Goal: Task Accomplishment & Management: Manage account settings

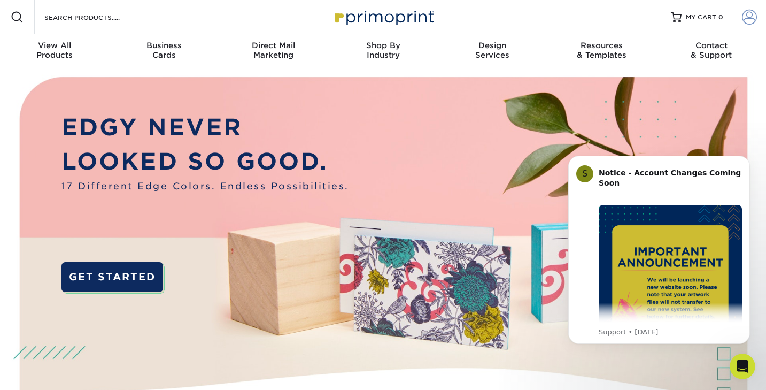
click at [745, 18] on span at bounding box center [749, 17] width 15 height 15
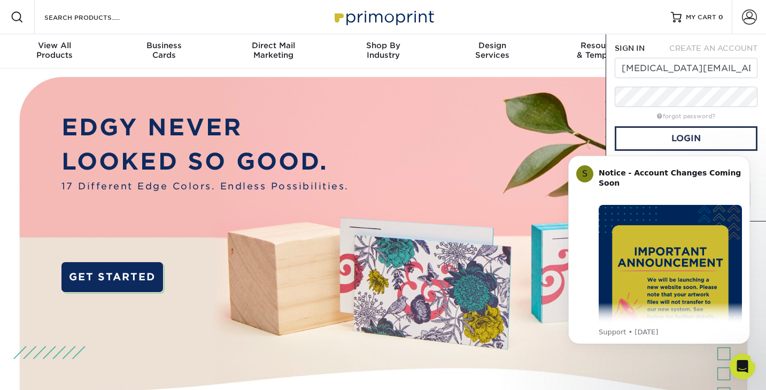
click html "S Notice - Account Changes Coming Soon ​ Past Order Files Will Not Transfer: Wh…"
click at [646, 138] on link "Login" at bounding box center [686, 138] width 143 height 25
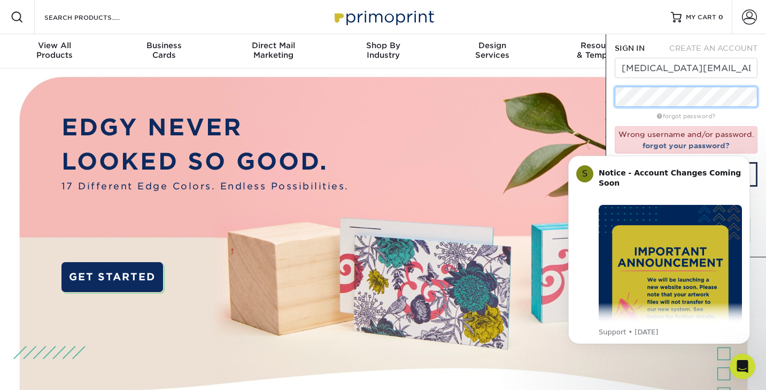
click at [613, 95] on div "SIGN IN CREATE AN ACCOUNT [MEDICAL_DATA][EMAIL_ADDRESS][PERSON_NAME][DOMAIN_NAM…" at bounding box center [686, 145] width 160 height 223
click at [623, 119] on div "forgot password?" at bounding box center [686, 115] width 143 height 13
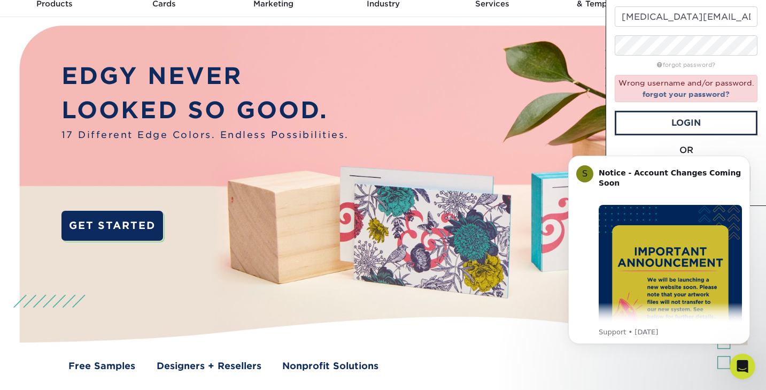
scroll to position [52, 0]
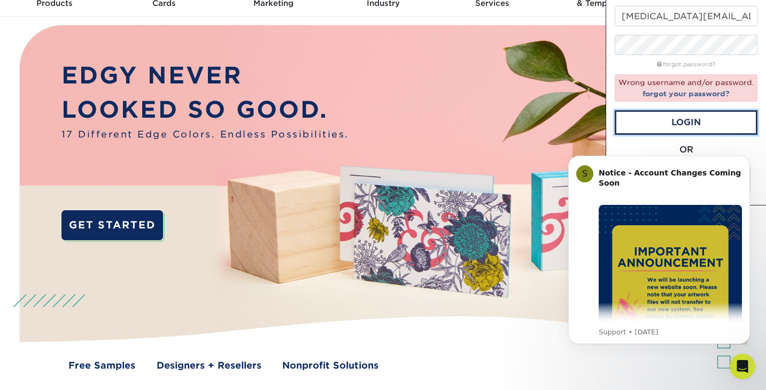
click at [661, 122] on link "Login" at bounding box center [686, 122] width 143 height 25
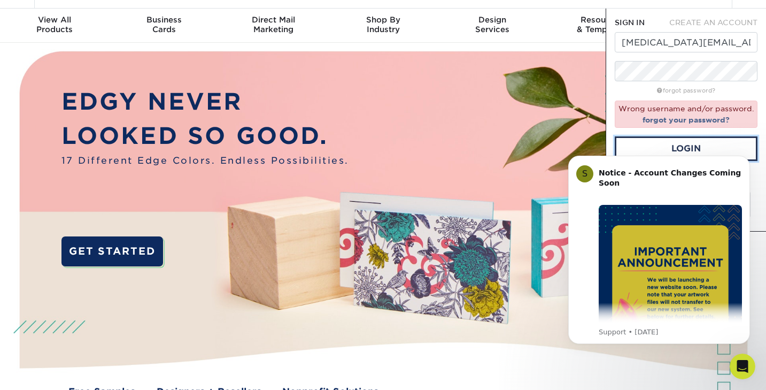
scroll to position [15, 0]
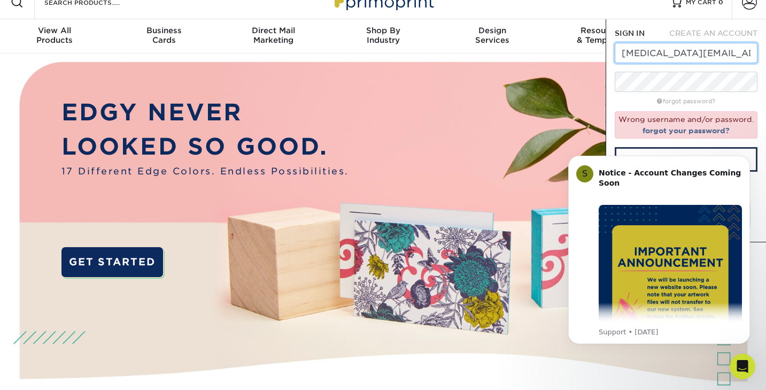
drag, startPoint x: 670, startPoint y: 53, endPoint x: 615, endPoint y: 52, distance: 55.6
click at [615, 52] on input "[MEDICAL_DATA][EMAIL_ADDRESS][PERSON_NAME][DOMAIN_NAME]" at bounding box center [686, 53] width 143 height 20
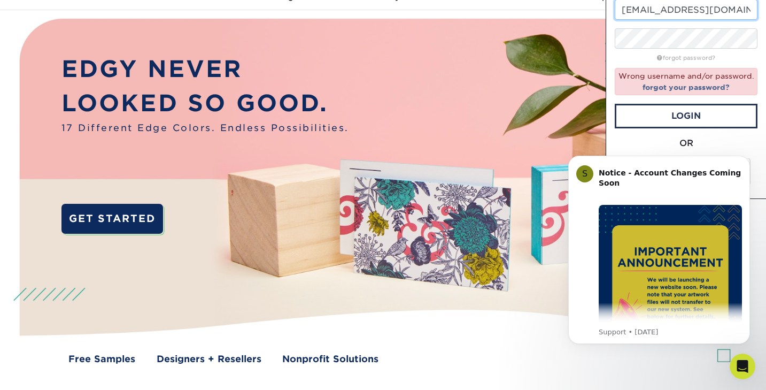
scroll to position [0, 0]
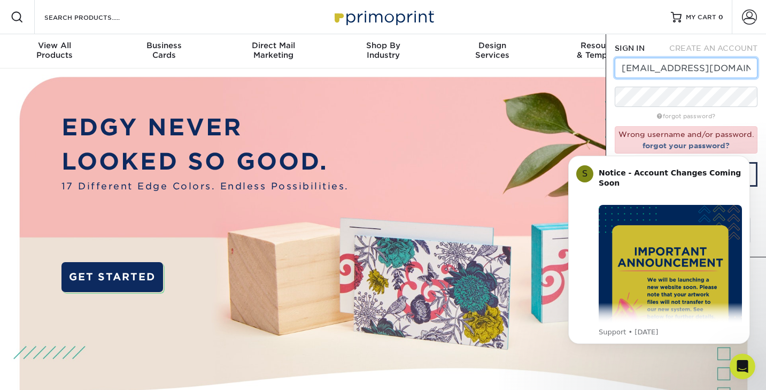
type input "[EMAIL_ADDRESS][DOMAIN_NAME]"
click at [629, 115] on div "forgot password?" at bounding box center [686, 115] width 143 height 13
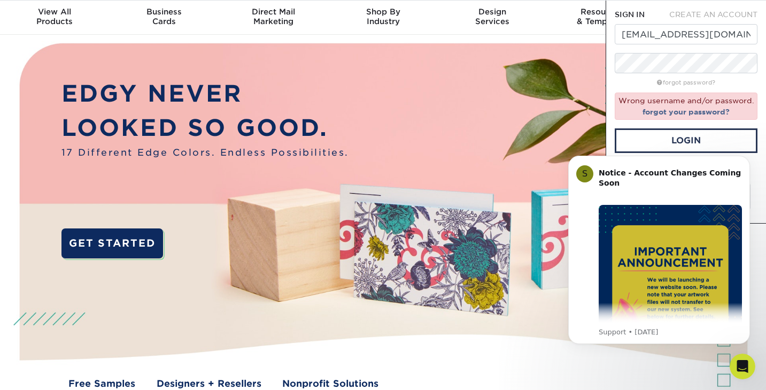
scroll to position [36, 0]
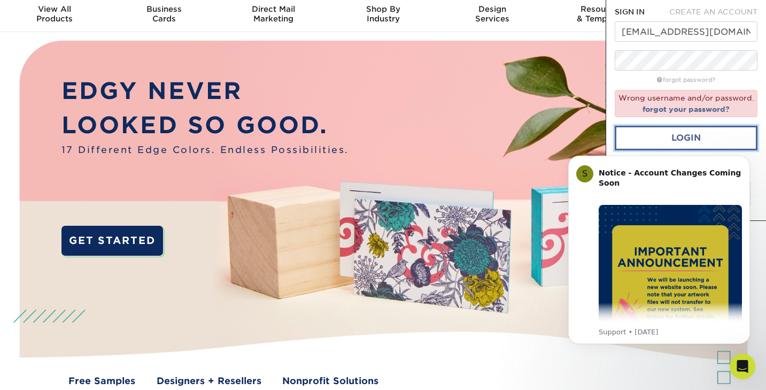
click at [635, 135] on link "Login" at bounding box center [686, 138] width 143 height 25
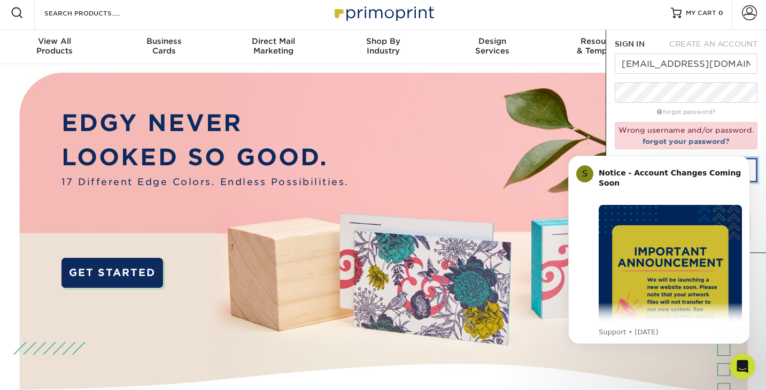
scroll to position [3, 0]
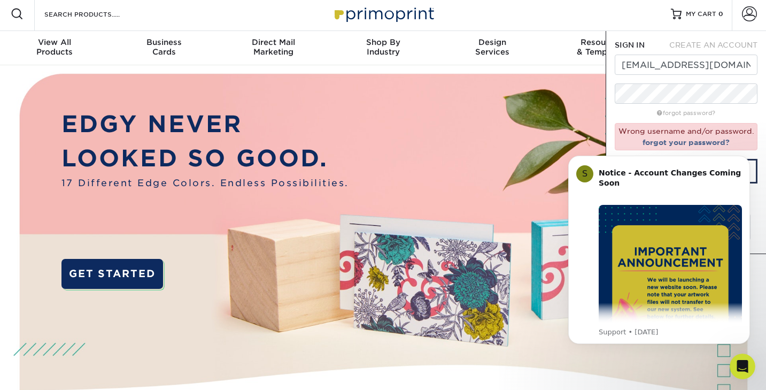
click at [615, 114] on div "forgot password?" at bounding box center [686, 112] width 143 height 13
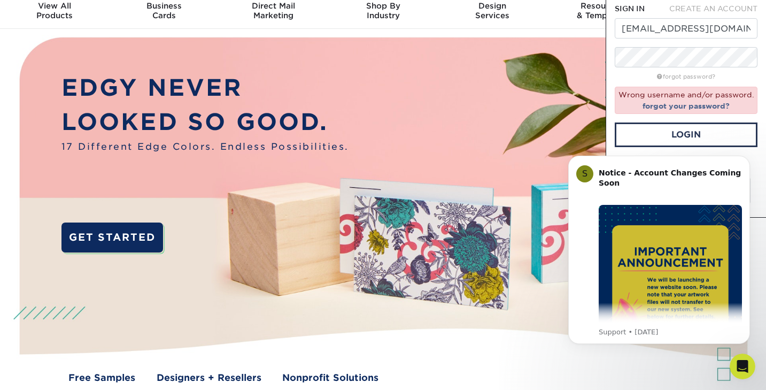
scroll to position [40, 0]
click at [628, 132] on link "Login" at bounding box center [686, 134] width 143 height 25
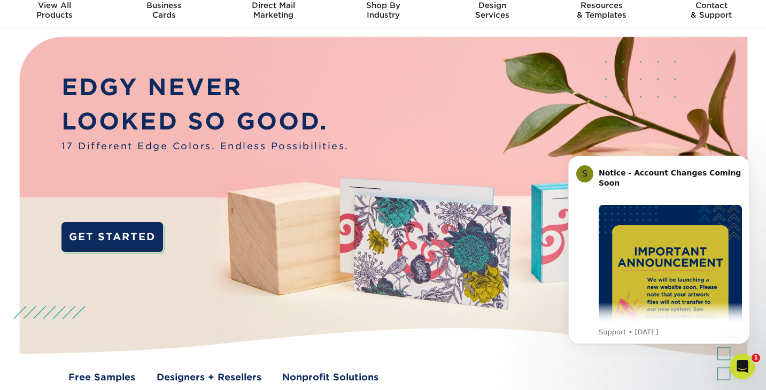
click at [656, 149] on body "S Notice - Account Changes Coming Soon ​ Past Order Files Will Not Transfer: Wh…" at bounding box center [659, 250] width 205 height 213
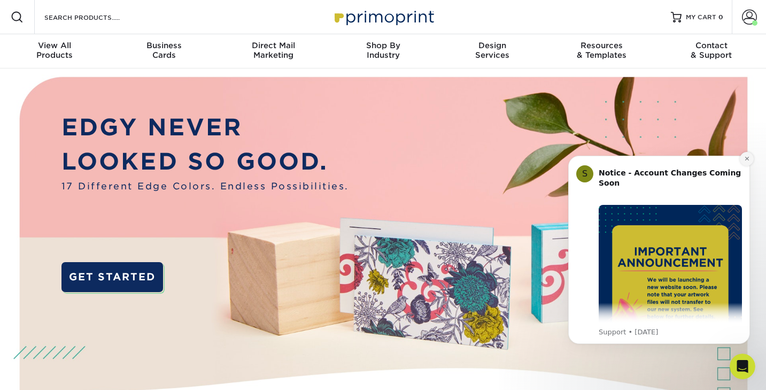
click at [743, 161] on button "Dismiss notification" at bounding box center [747, 159] width 14 height 14
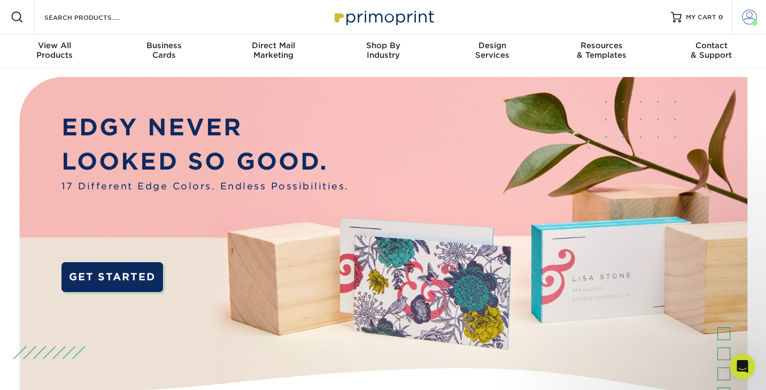
click at [745, 20] on span at bounding box center [749, 17] width 15 height 15
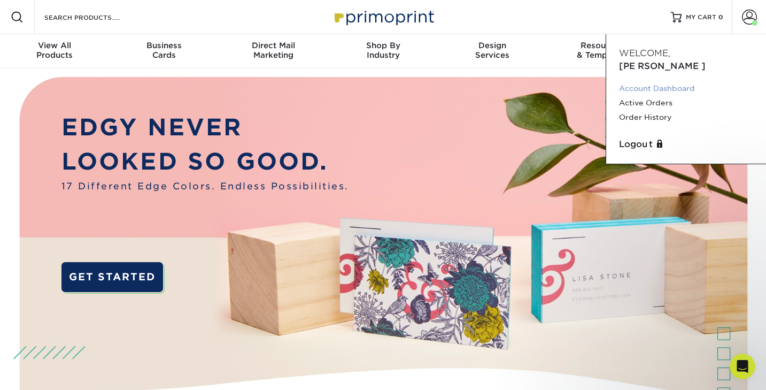
click at [658, 81] on link "Account Dashboard" at bounding box center [686, 88] width 134 height 14
